Goal: Task Accomplishment & Management: Manage account settings

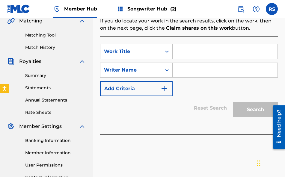
click at [187, 70] on input "Search Form" at bounding box center [225, 70] width 105 height 14
type input "RIJHAY"
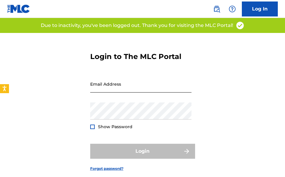
click at [133, 85] on input "Email Address" at bounding box center [140, 84] width 101 height 17
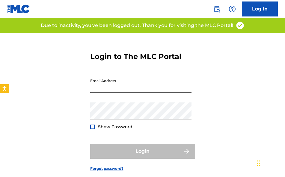
click at [129, 87] on input "Email Address" at bounding box center [140, 84] width 101 height 17
type input "[EMAIL_ADDRESS][DOMAIN_NAME]"
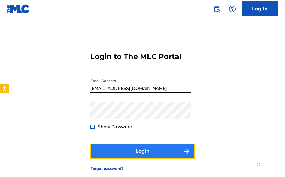
click at [135, 150] on button "Login" at bounding box center [142, 151] width 105 height 15
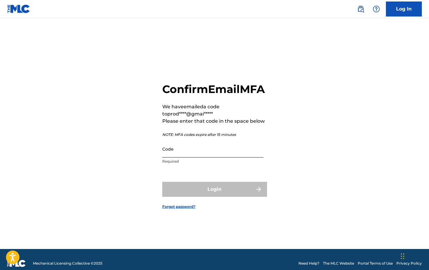
click at [193, 157] on input "Code" at bounding box center [212, 148] width 101 height 17
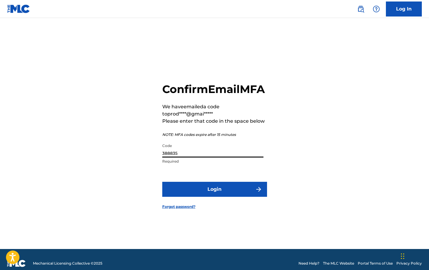
type input "388835"
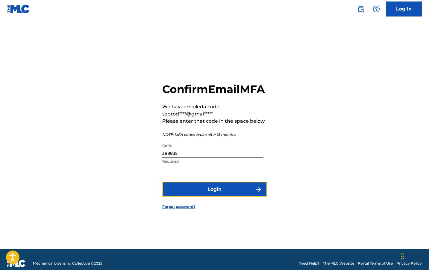
click at [200, 177] on button "Login" at bounding box center [214, 189] width 105 height 15
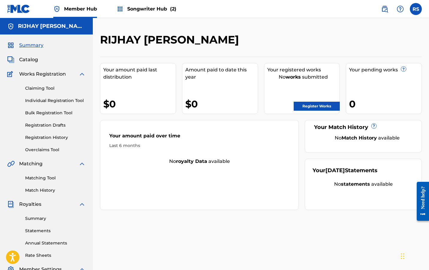
click at [37, 61] on span "Catalog" at bounding box center [28, 59] width 19 height 7
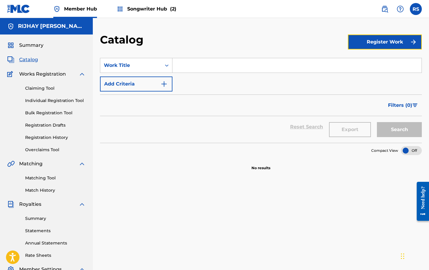
click at [285, 43] on button "Register Work" at bounding box center [385, 41] width 74 height 15
click at [285, 74] on link "By File Upload" at bounding box center [385, 76] width 74 height 14
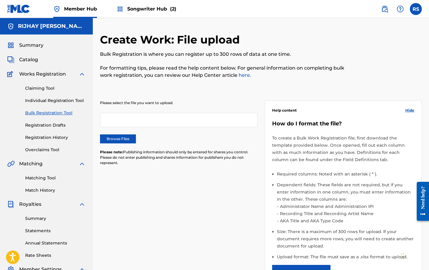
click at [122, 138] on label "Browse Files" at bounding box center [118, 138] width 36 height 9
click at [0, 0] on input "Browse Files" at bounding box center [0, 0] width 0 height 0
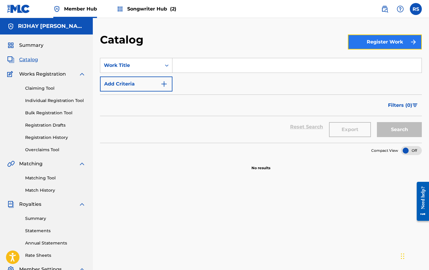
click at [285, 41] on button "Register Work" at bounding box center [385, 41] width 74 height 15
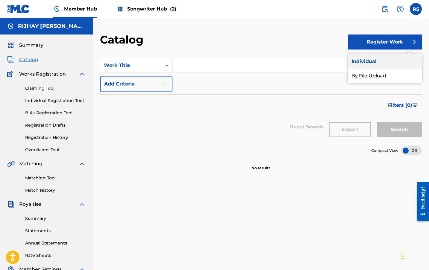
click at [285, 61] on link "Individual" at bounding box center [385, 61] width 74 height 14
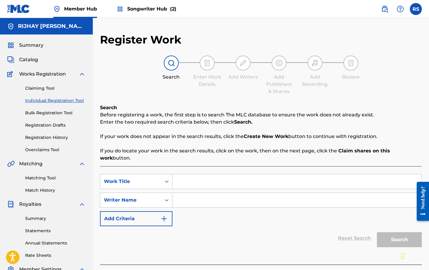
click at [186, 177] on input "Search Form" at bounding box center [297, 181] width 249 height 14
type input "i"
type input "INITATIVES"
click at [187, 177] on input "Search Form" at bounding box center [297, 200] width 249 height 14
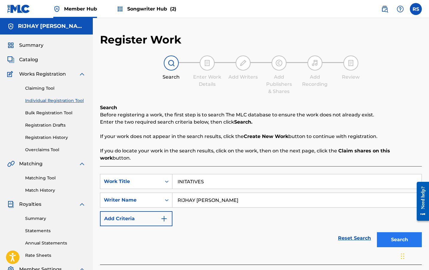
type input "RIJHAY [PERSON_NAME]"
click at [285, 177] on button "Search" at bounding box center [399, 239] width 45 height 15
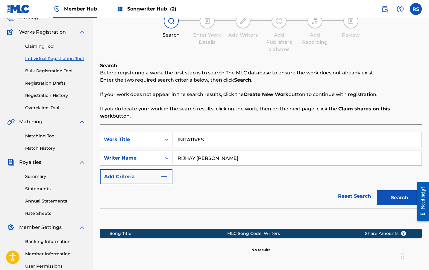
scroll to position [47, 0]
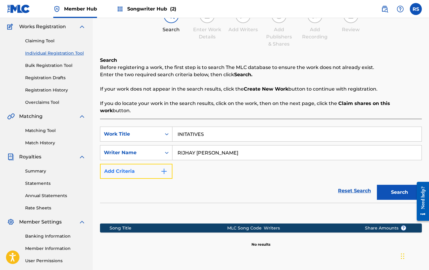
click at [159, 164] on button "Add Criteria" at bounding box center [136, 171] width 73 height 15
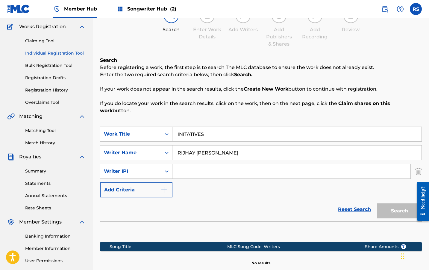
click at [186, 165] on input "Search Form" at bounding box center [292, 171] width 238 height 14
click at [183, 164] on input "Search Form" at bounding box center [292, 171] width 238 height 14
type input "0053308865"
click at [285, 177] on button "Search" at bounding box center [399, 210] width 45 height 15
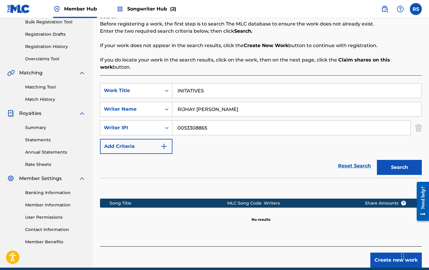
scroll to position [110, 0]
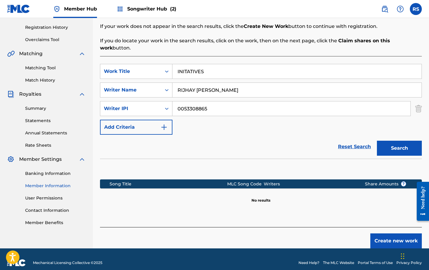
click at [52, 177] on link "Member Information" at bounding box center [55, 186] width 61 height 6
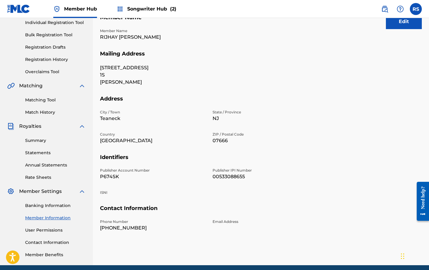
scroll to position [84, 0]
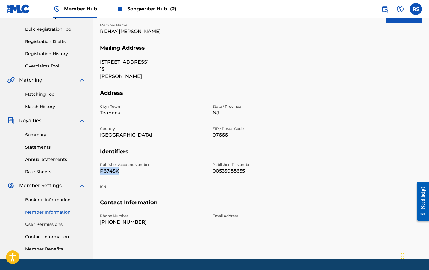
drag, startPoint x: 120, startPoint y: 170, endPoint x: 99, endPoint y: 171, distance: 21.6
click at [99, 171] on div "Mailing and Contact Information entered on the Mailing and Contact tab is used …" at bounding box center [261, 104] width 337 height 310
copy p "P674SK"
drag, startPoint x: 245, startPoint y: 171, endPoint x: 213, endPoint y: 171, distance: 32.4
click at [213, 171] on p "00533088655" at bounding box center [265, 170] width 105 height 7
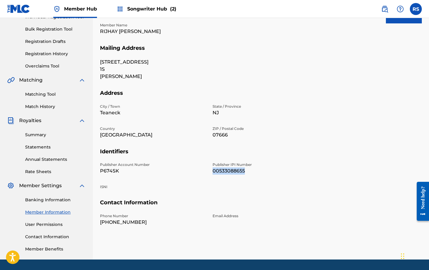
copy p "00533088655"
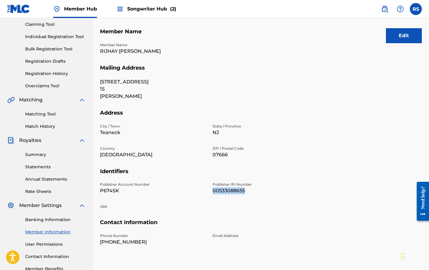
scroll to position [0, 0]
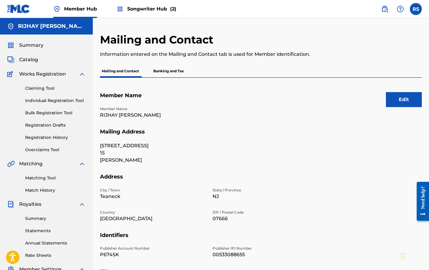
click at [47, 60] on div "Catalog" at bounding box center [46, 59] width 79 height 7
click at [29, 60] on span "Catalog" at bounding box center [28, 59] width 19 height 7
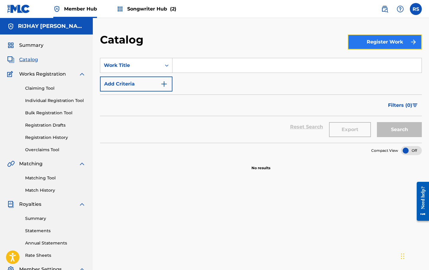
click at [285, 43] on button "Register Work" at bounding box center [385, 41] width 74 height 15
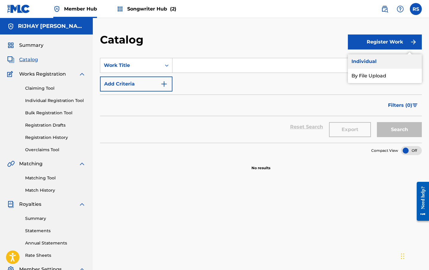
click at [285, 66] on link "Individual" at bounding box center [385, 61] width 74 height 14
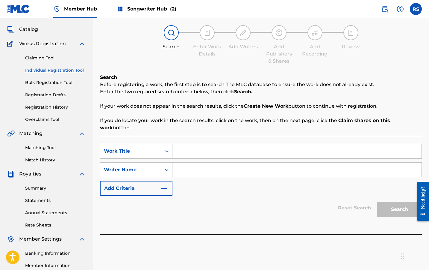
scroll to position [31, 0]
click at [186, 145] on input "Search Form" at bounding box center [297, 150] width 249 height 14
click at [157, 147] on div "Work Title" at bounding box center [131, 150] width 54 height 7
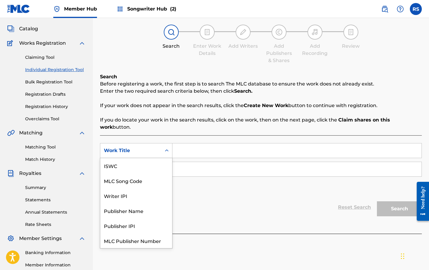
scroll to position [15, 0]
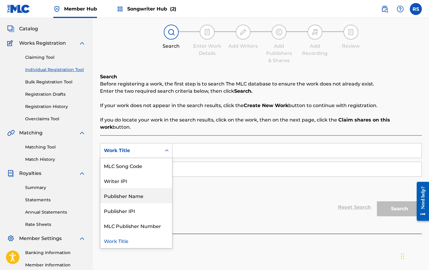
click at [144, 177] on div "Publisher Name" at bounding box center [136, 195] width 72 height 15
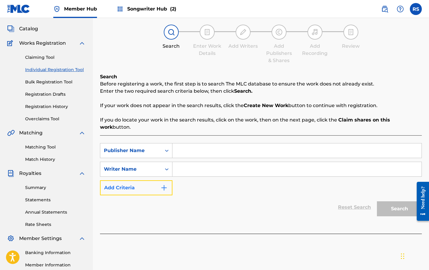
click at [142, 177] on button "Add Criteria" at bounding box center [136, 187] width 73 height 15
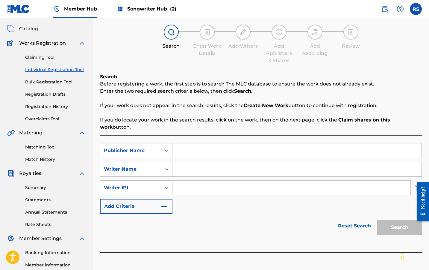
click at [163, 177] on div "Search Form" at bounding box center [167, 187] width 11 height 11
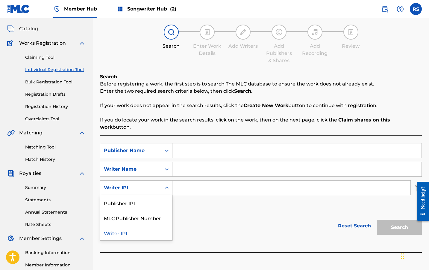
click at [191, 177] on div "SearchWithCriteria788513ca-09c2-45c6-ad18-7cd807c4d8ab Publisher Name SearchWit…" at bounding box center [261, 178] width 322 height 71
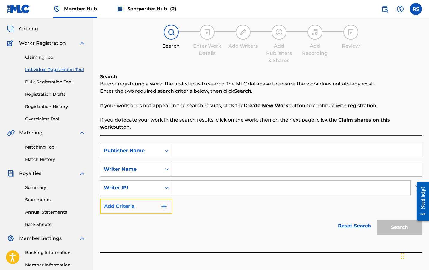
click at [149, 177] on button "Add Criteria" at bounding box center [136, 206] width 73 height 15
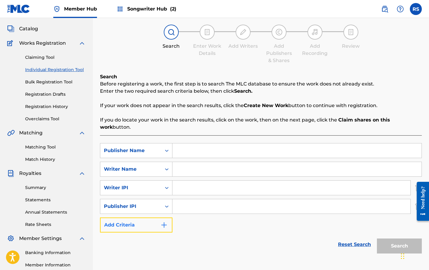
click at [148, 177] on button "Add Criteria" at bounding box center [136, 224] width 73 height 15
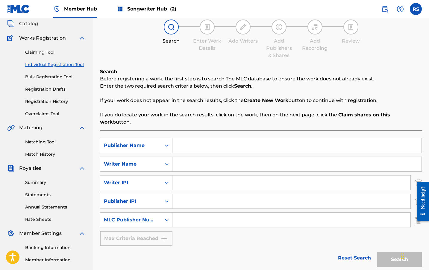
scroll to position [36, 0]
click at [183, 177] on input "Search Form" at bounding box center [292, 201] width 238 height 14
paste input "00288936892"
type input "00288936892"
click at [167, 142] on icon "Search Form" at bounding box center [167, 145] width 6 height 6
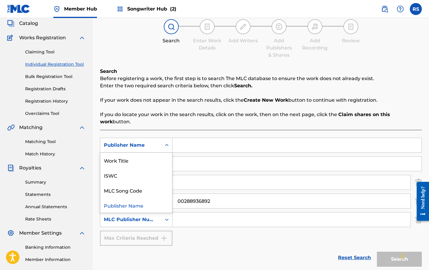
click at [167, 142] on icon "Search Form" at bounding box center [167, 145] width 6 height 6
click at [158, 153] on div "Work Title" at bounding box center [136, 160] width 72 height 15
click at [189, 142] on input "Search Form" at bounding box center [297, 145] width 249 height 14
paste input "LOVE AND HIP HOP ATLANTA CUES - DO NOT ENGAGE"
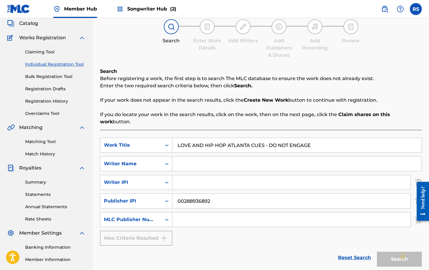
type input "LOVE AND HIP HOP ATLANTA CUES - DO NOT ENGAGE"
click at [184, 156] on input "Search Form" at bounding box center [297, 163] width 249 height 14
type input "RIJHAY [PERSON_NAME]"
click at [192, 175] on input "Search Form" at bounding box center [292, 182] width 238 height 14
paste input "00533088655"
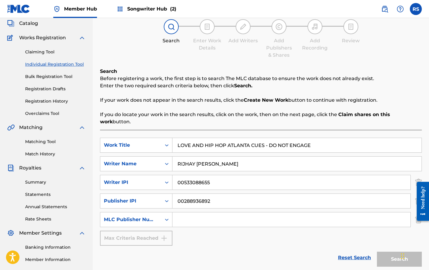
type input "00533088655"
click at [219, 177] on div "SearchWithCriteriac83eb9f3-800f-47de-aa34-a17fd2ba2be0 Work Title LOVE AND HIP …" at bounding box center [261, 192] width 322 height 108
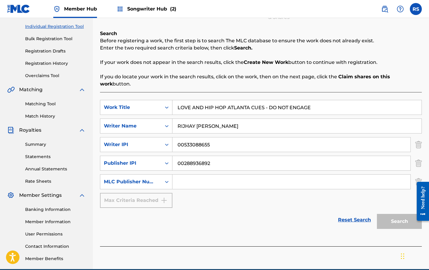
scroll to position [76, 0]
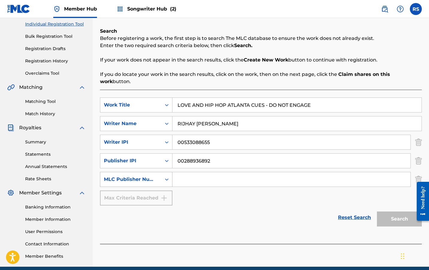
click at [165, 176] on icon "Search Form" at bounding box center [167, 179] width 6 height 6
click at [246, 177] on div "Reset Search Search" at bounding box center [261, 217] width 322 height 24
click at [285, 177] on div "Search" at bounding box center [398, 217] width 48 height 24
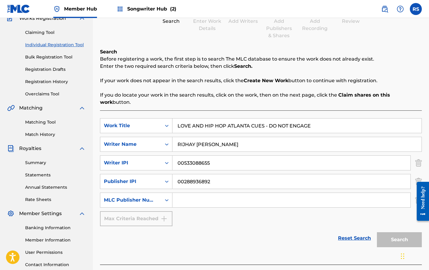
scroll to position [102, 0]
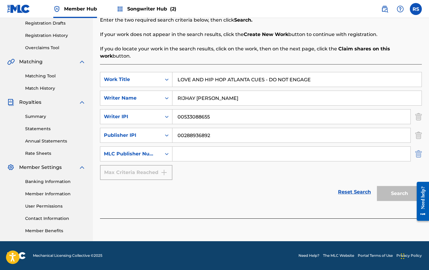
click at [285, 146] on img "Search Form" at bounding box center [419, 153] width 7 height 15
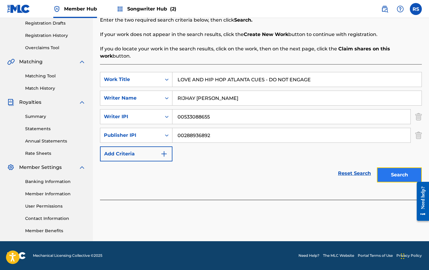
click at [285, 167] on button "Search" at bounding box center [399, 174] width 45 height 15
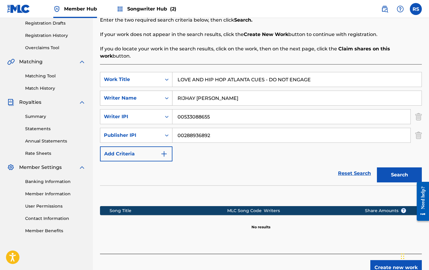
drag, startPoint x: 248, startPoint y: 90, endPoint x: 172, endPoint y: 84, distance: 76.7
click at [172, 91] on div "SearchWithCriteria15041cef-3b68-440e-8a43-071277b17b59 Writer Name [PERSON_NAME]" at bounding box center [261, 98] width 322 height 15
click at [164, 95] on icon "Search Form" at bounding box center [167, 98] width 6 height 6
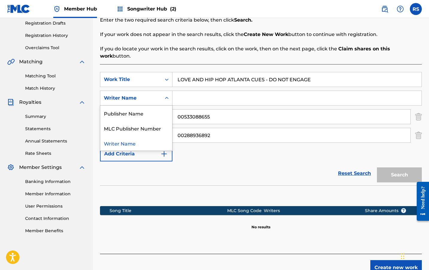
click at [201, 148] on div "SearchWithCriteriac83eb9f3-800f-47de-aa34-a17fd2ba2be0 Work Title LOVE AND HIP …" at bounding box center [261, 116] width 322 height 89
click at [160, 92] on div "Writer Name" at bounding box center [130, 97] width 61 height 11
click at [153, 120] on div "MLC Publisher Number" at bounding box center [136, 127] width 72 height 15
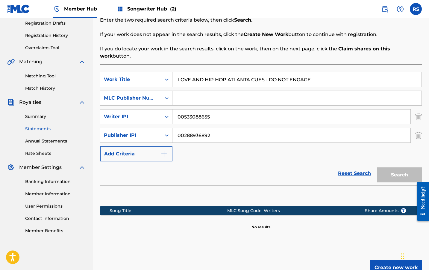
click at [43, 126] on link "Statements" at bounding box center [55, 129] width 61 height 6
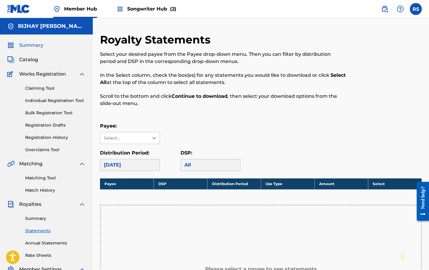
click at [36, 46] on span "Summary" at bounding box center [31, 45] width 24 height 7
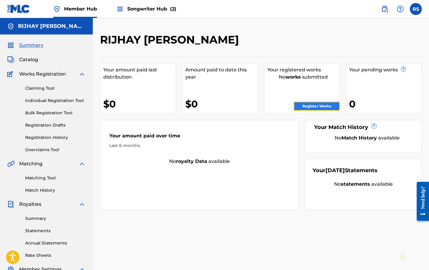
click at [285, 107] on link "Register Works" at bounding box center [317, 106] width 46 height 9
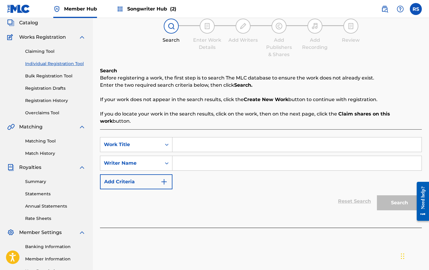
scroll to position [16, 0]
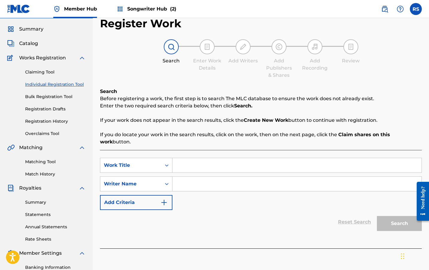
click at [208, 48] on img at bounding box center [207, 46] width 7 height 7
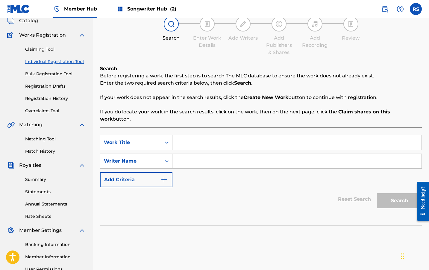
scroll to position [38, 0]
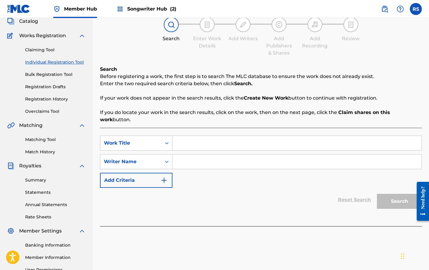
click at [276, 100] on strong "Create New Work" at bounding box center [266, 98] width 45 height 6
click at [236, 136] on input "Search Form" at bounding box center [297, 143] width 249 height 14
click at [271, 174] on div "SearchWithCriteria3184f13d-b5fb-4414-b536-d108a91ab33d Work Title SearchWithCri…" at bounding box center [261, 161] width 322 height 52
click at [238, 169] on div "SearchWithCriteria3184f13d-b5fb-4414-b536-d108a91ab33d Work Title SearchWithCri…" at bounding box center [261, 161] width 322 height 52
click at [9, 34] on img at bounding box center [11, 35] width 8 height 7
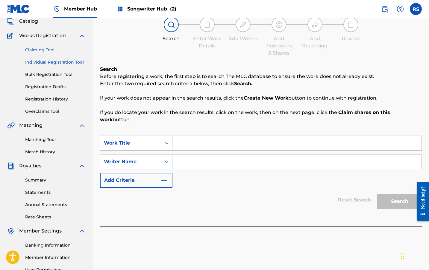
click at [44, 48] on link "Claiming Tool" at bounding box center [55, 50] width 61 height 6
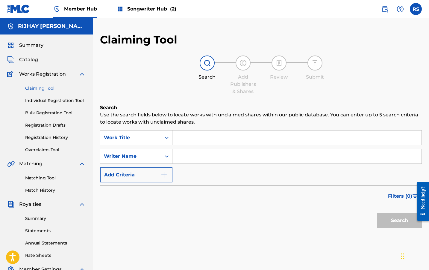
click at [243, 68] on div at bounding box center [243, 62] width 15 height 15
click at [188, 140] on input "Search Form" at bounding box center [297, 137] width 249 height 14
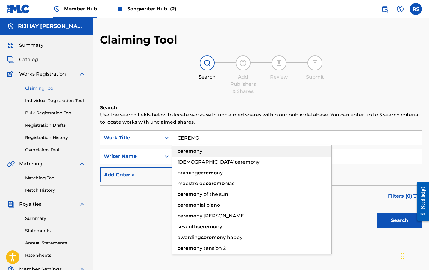
click at [193, 149] on strong "ceremo" at bounding box center [187, 151] width 19 height 6
type input "ceremony"
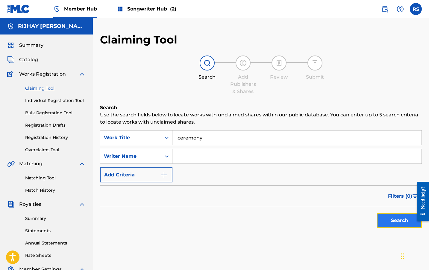
click at [285, 177] on button "Search" at bounding box center [399, 220] width 45 height 15
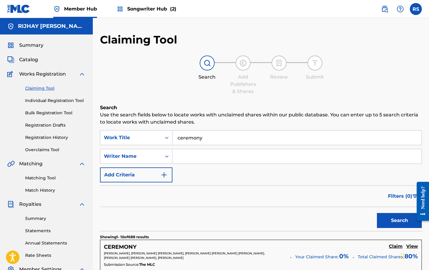
click at [202, 152] on input "Search Form" at bounding box center [297, 156] width 249 height 14
click at [285, 177] on button "Search" at bounding box center [399, 220] width 45 height 15
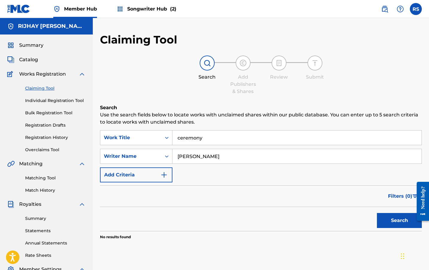
click at [215, 157] on input "[PERSON_NAME]" at bounding box center [297, 156] width 249 height 14
click at [285, 177] on button "Search" at bounding box center [399, 220] width 45 height 15
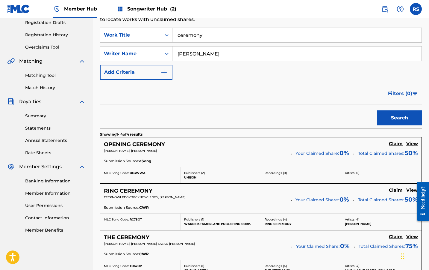
scroll to position [88, 0]
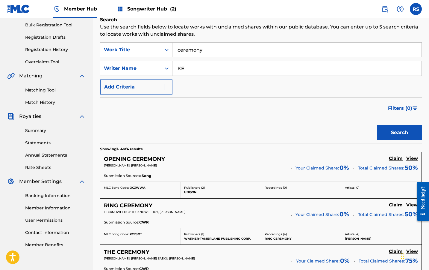
type input "K"
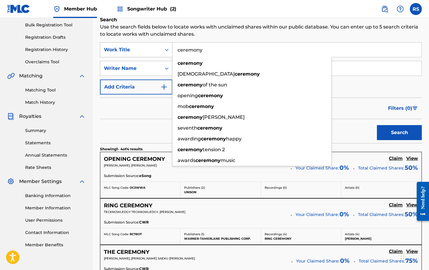
drag, startPoint x: 205, startPoint y: 48, endPoint x: 162, endPoint y: 48, distance: 43.8
click at [162, 48] on div "SearchWithCriteria0ecbaffe-bb22-4987-b231-814431fea40d Work Title ceremony cere…" at bounding box center [261, 49] width 322 height 15
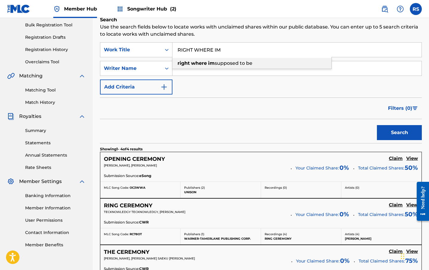
click at [185, 63] on strong "right" at bounding box center [184, 63] width 12 height 6
type input "right where im supposed to be"
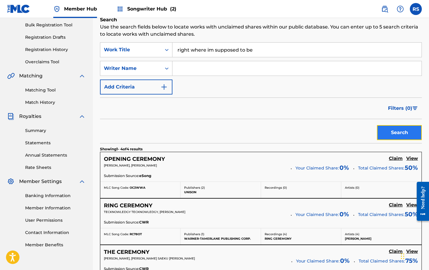
click at [285, 134] on button "Search" at bounding box center [399, 132] width 45 height 15
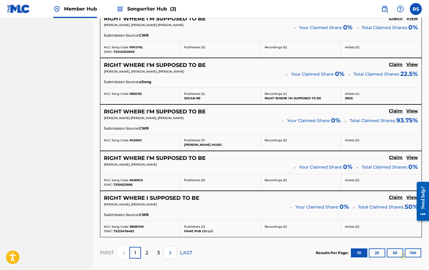
scroll to position [447, 0]
click at [147, 177] on p "2" at bounding box center [147, 252] width 3 height 7
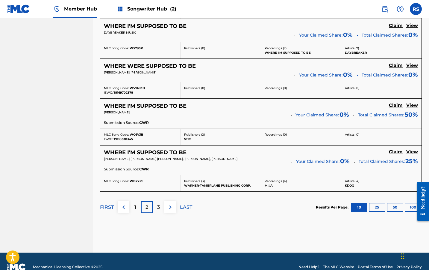
scroll to position [511, 0]
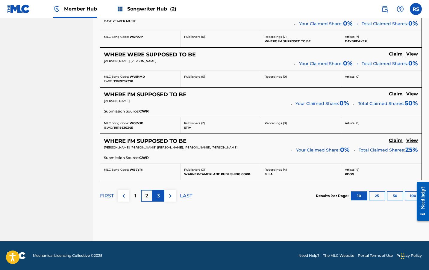
click at [161, 177] on div "3" at bounding box center [159, 196] width 12 height 12
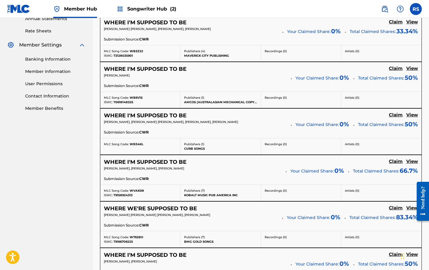
scroll to position [0, 0]
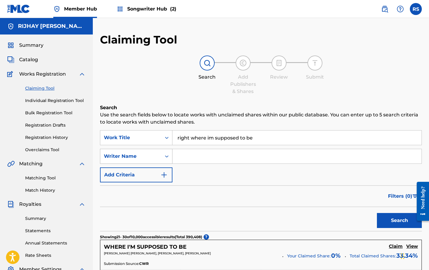
click at [168, 156] on icon "Search Form" at bounding box center [167, 156] width 6 height 6
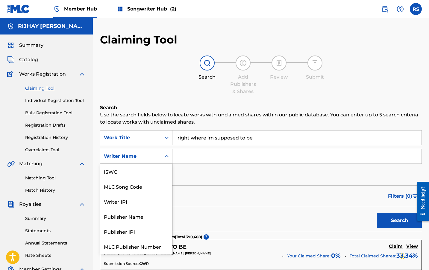
scroll to position [15, 0]
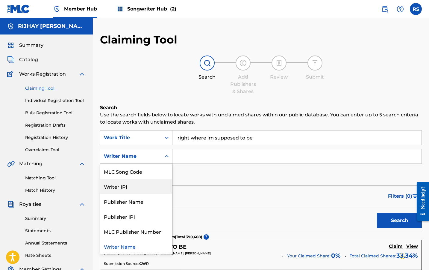
click at [160, 177] on div "Writer IPI" at bounding box center [136, 186] width 72 height 15
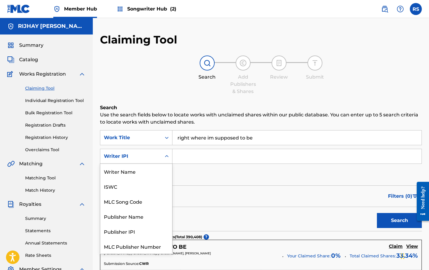
click at [159, 156] on div "Writer IPI" at bounding box center [130, 155] width 61 height 11
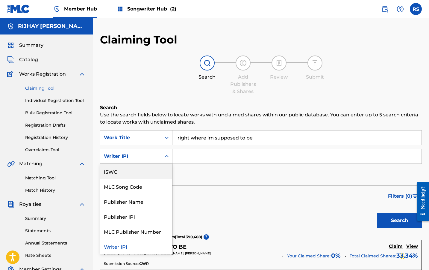
click at [231, 148] on div "SearchWithCriteria0ecbaffe-bb22-4987-b231-814431fea40d Work Title right where i…" at bounding box center [261, 156] width 322 height 52
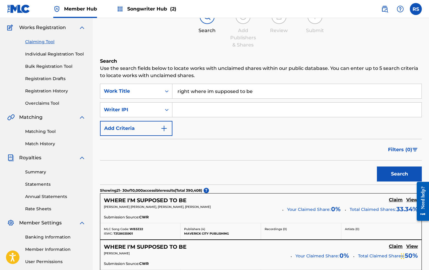
scroll to position [0, 0]
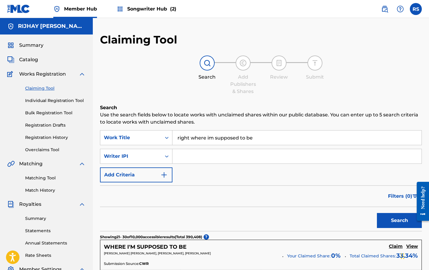
click at [135, 11] on span "Songwriter Hub (2)" at bounding box center [151, 8] width 49 height 7
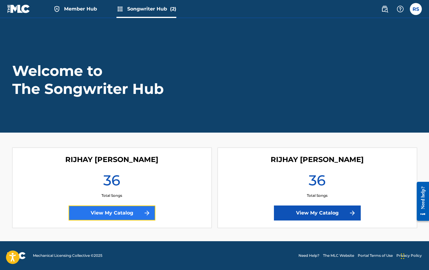
click at [133, 177] on link "View My Catalog" at bounding box center [112, 212] width 87 height 15
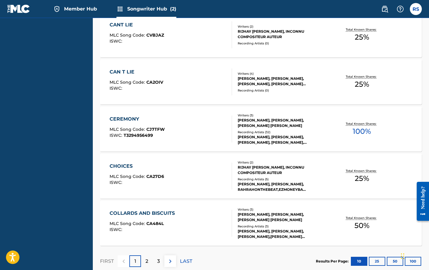
scroll to position [469, 0]
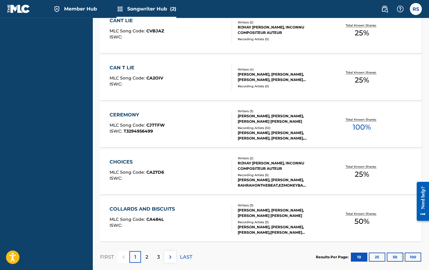
click at [134, 115] on div "CEREMONY" at bounding box center [137, 114] width 55 height 7
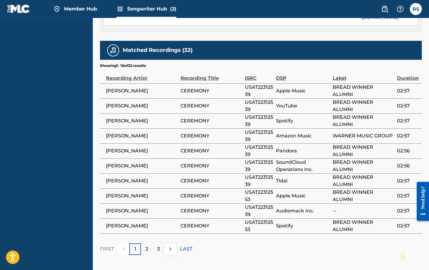
scroll to position [615, 0]
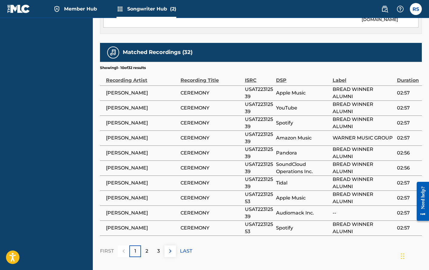
click at [163, 177] on span "[PERSON_NAME]" at bounding box center [142, 212] width 72 height 7
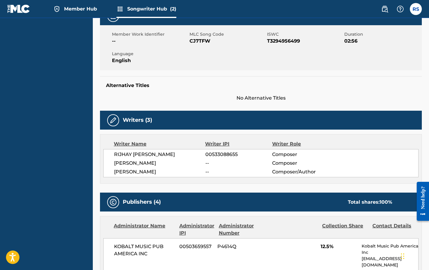
scroll to position [0, 0]
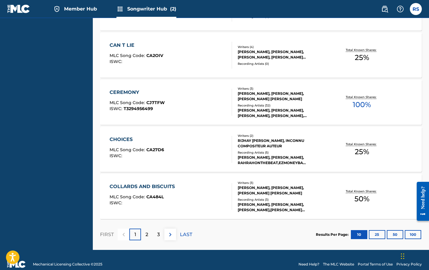
scroll to position [494, 0]
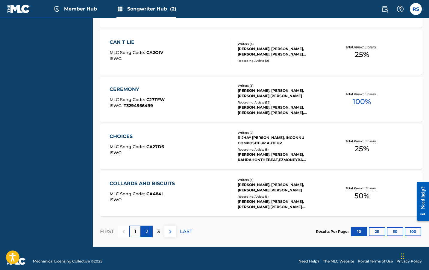
click at [147, 177] on p "2" at bounding box center [147, 231] width 3 height 7
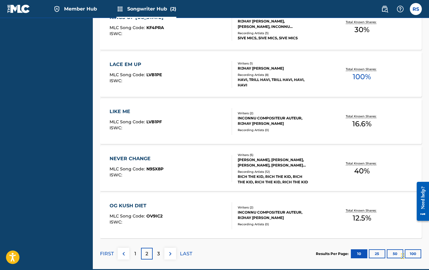
scroll to position [500, 0]
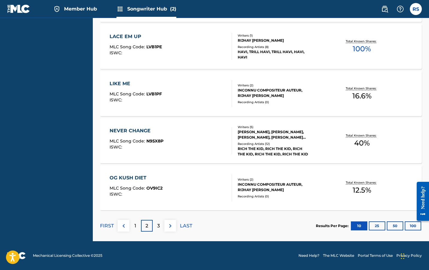
click at [185, 177] on div "OG KUSH DIET MLC Song Code : OV9IC2 ISWC :" at bounding box center [171, 187] width 123 height 27
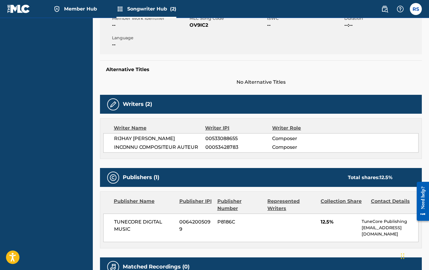
scroll to position [83, 0]
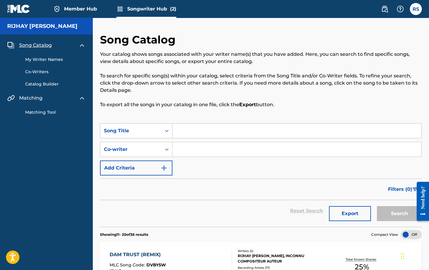
click at [193, 134] on input "Search Form" at bounding box center [297, 130] width 249 height 14
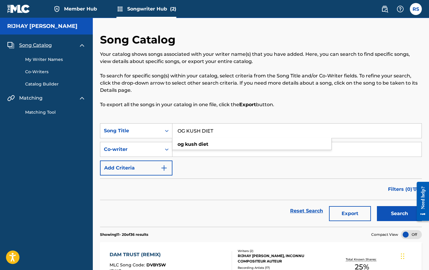
click at [285, 177] on button "Search" at bounding box center [399, 213] width 45 height 15
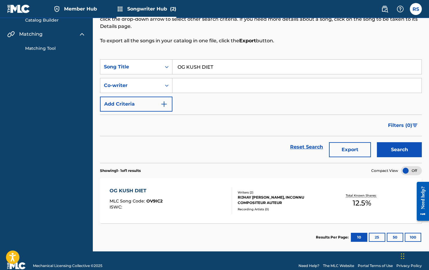
scroll to position [74, 0]
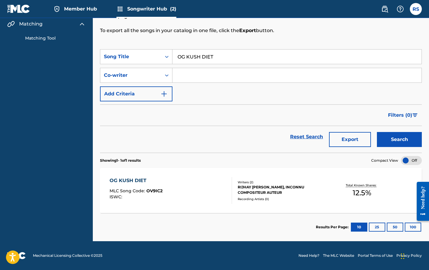
drag, startPoint x: 213, startPoint y: 55, endPoint x: 200, endPoint y: 55, distance: 12.9
click at [200, 55] on input "OG KUSH DIET" at bounding box center [297, 56] width 249 height 14
click at [285, 177] on button "25" at bounding box center [377, 226] width 16 height 9
click at [226, 58] on input "OG KUSH DIET" at bounding box center [297, 56] width 249 height 14
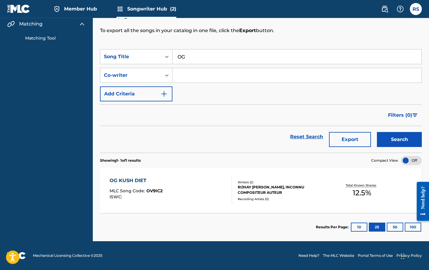
type input "O"
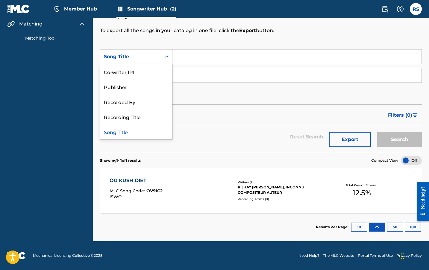
click at [166, 57] on icon "Search Form" at bounding box center [167, 56] width 4 height 2
click at [154, 103] on div "Recorded By" at bounding box center [136, 101] width 72 height 15
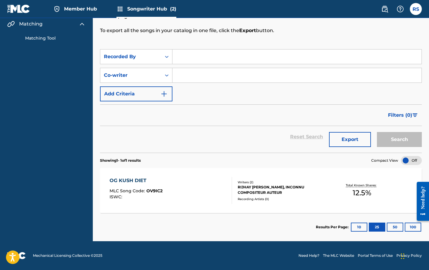
click at [186, 59] on input "Search Form" at bounding box center [297, 56] width 249 height 14
type input "2 CHAINZ"
click at [285, 132] on button "Search" at bounding box center [399, 139] width 45 height 15
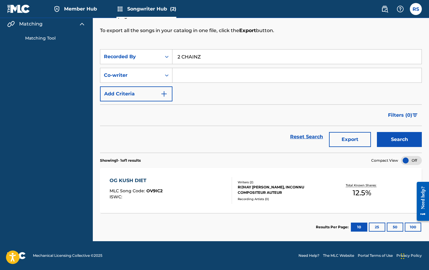
click at [177, 177] on div "OG KUSH DIET MLC Song Code : OV9IC2 ISWC :" at bounding box center [171, 190] width 123 height 27
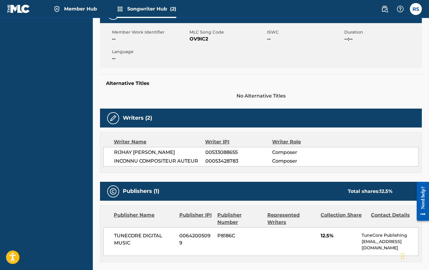
scroll to position [103, 0]
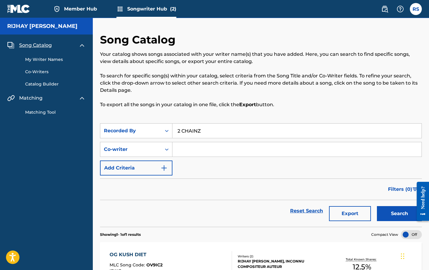
click at [24, 10] on img at bounding box center [18, 8] width 23 height 9
